Goal: Transaction & Acquisition: Subscribe to service/newsletter

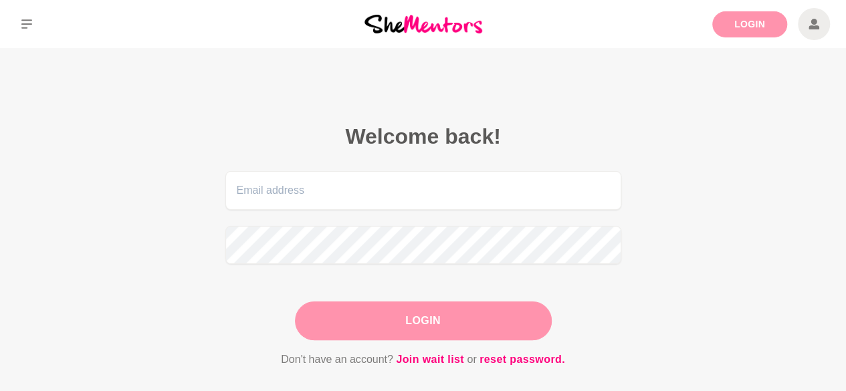
click at [727, 26] on link "Login" at bounding box center [749, 24] width 75 height 26
click at [730, 31] on link "Login" at bounding box center [749, 24] width 75 height 26
click at [18, 22] on button at bounding box center [26, 24] width 53 height 48
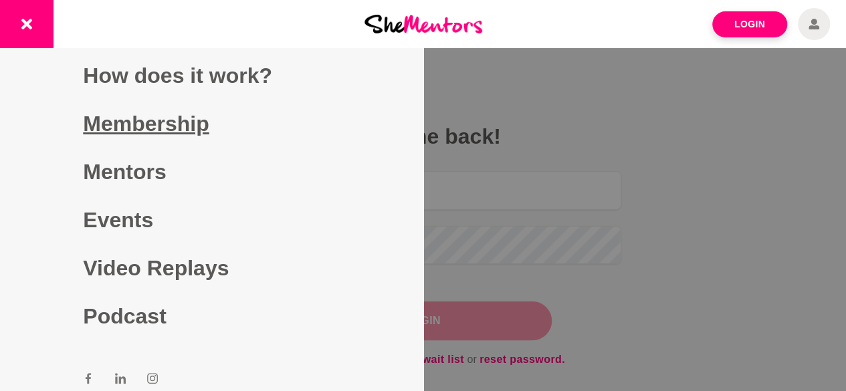
click at [129, 129] on link "Membership" at bounding box center [211, 124] width 257 height 48
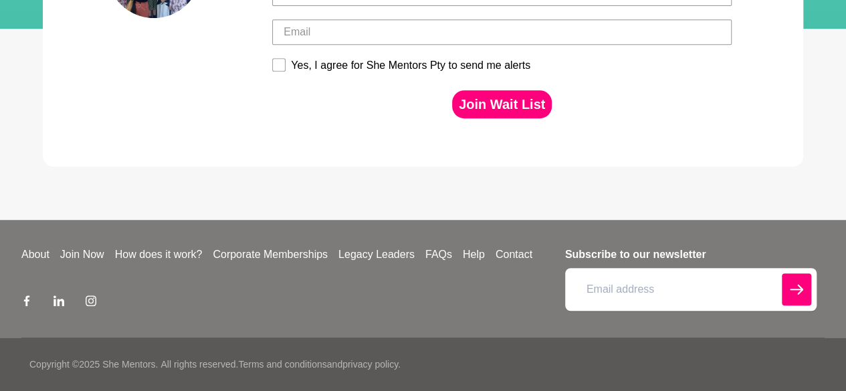
scroll to position [312, 0]
click at [82, 253] on link "Join Now" at bounding box center [82, 255] width 55 height 16
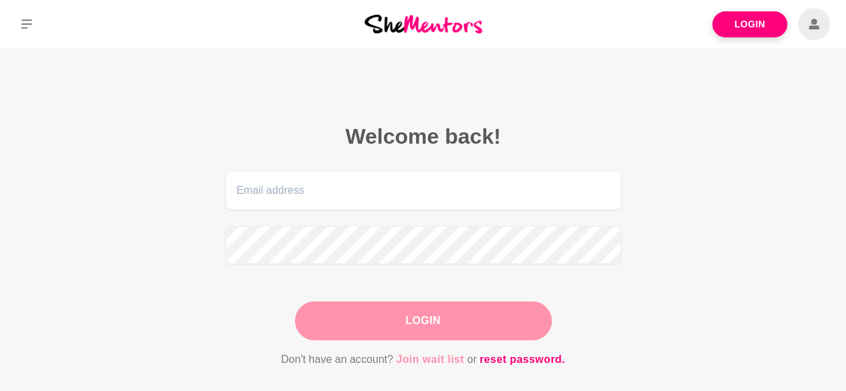
click at [424, 359] on link "Join wait list" at bounding box center [430, 359] width 68 height 17
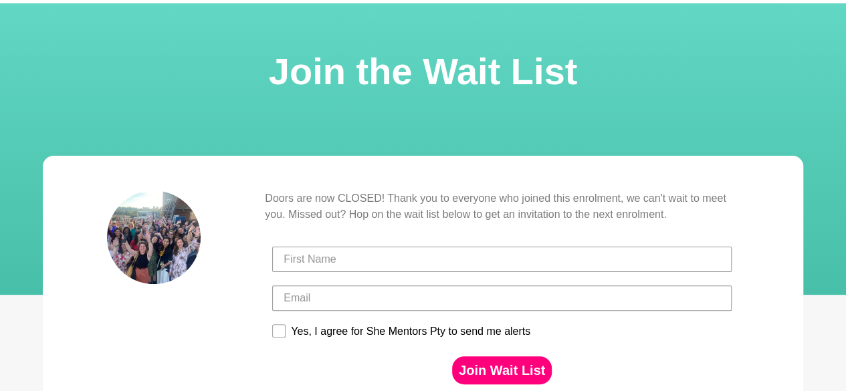
scroll to position [44, 0]
